Goal: Transaction & Acquisition: Purchase product/service

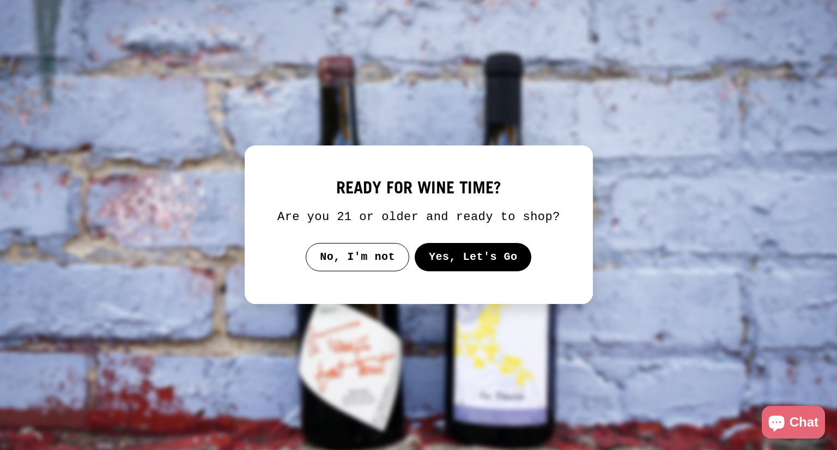
click at [473, 260] on button "Yes, Let's Go" at bounding box center [472, 257] width 117 height 28
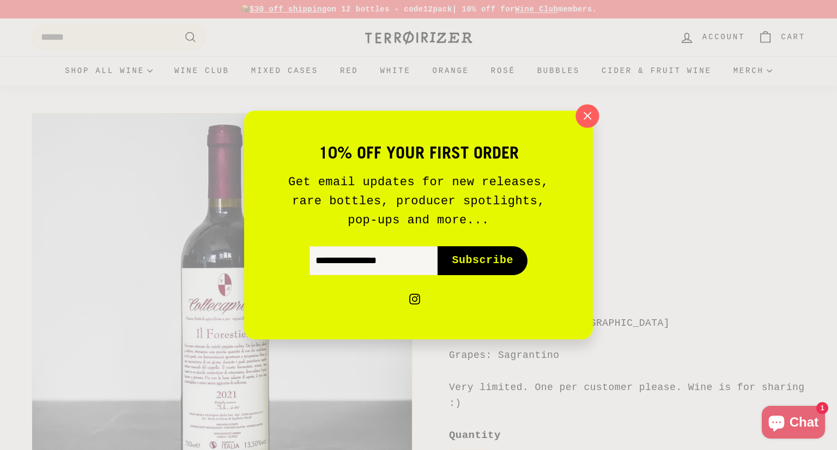
click at [588, 113] on icon "button" at bounding box center [587, 116] width 16 height 16
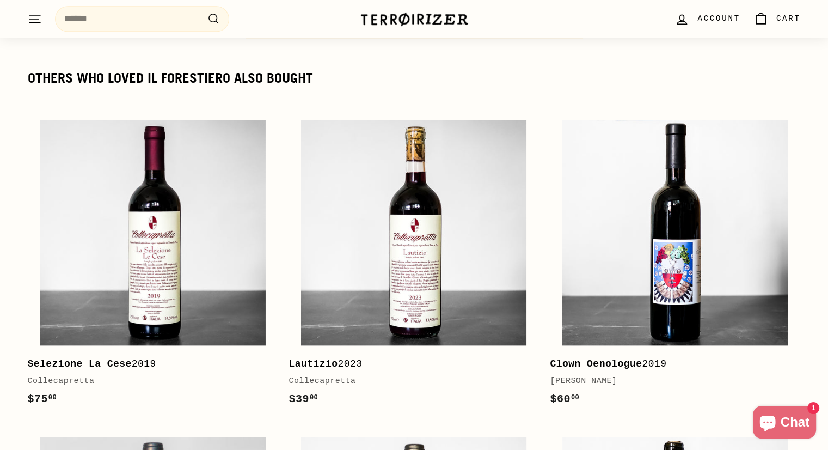
scroll to position [1298, 0]
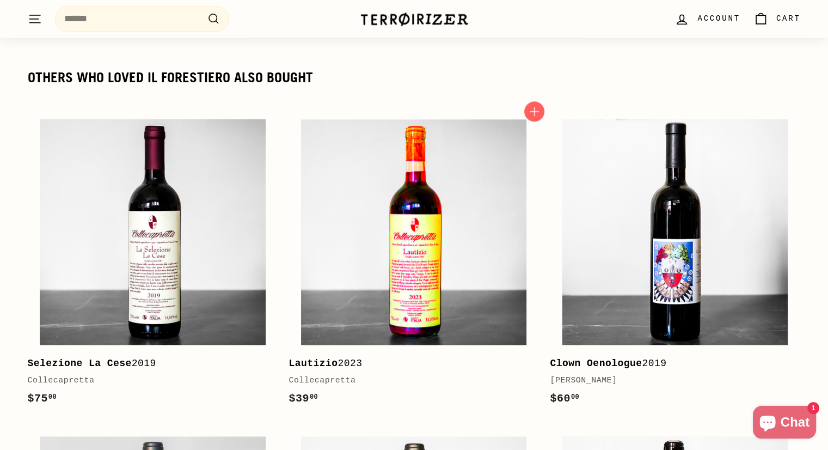
click at [390, 237] on img at bounding box center [414, 232] width 226 height 226
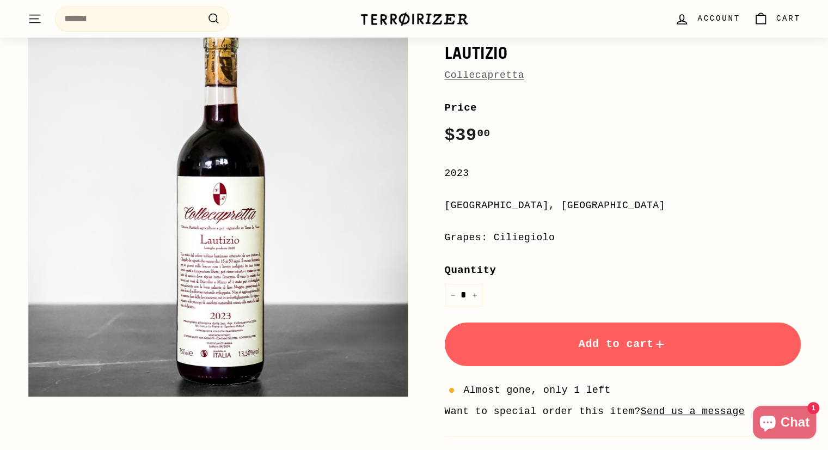
scroll to position [128, 0]
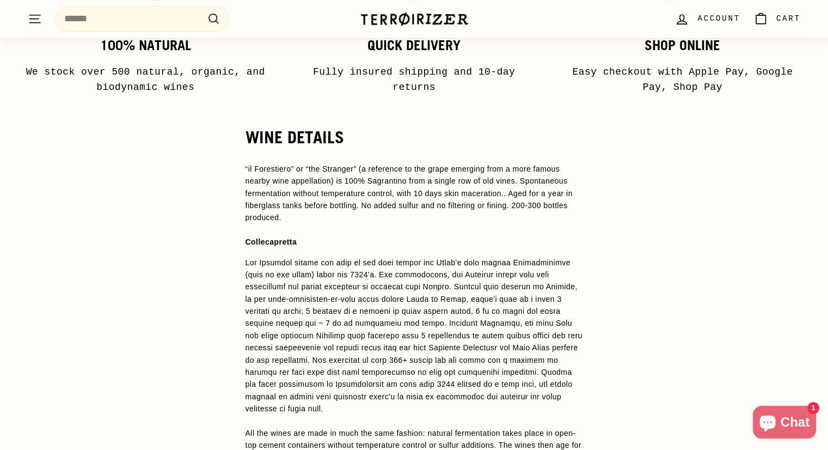
scroll to position [732, 0]
